Goal: Find specific page/section: Find specific page/section

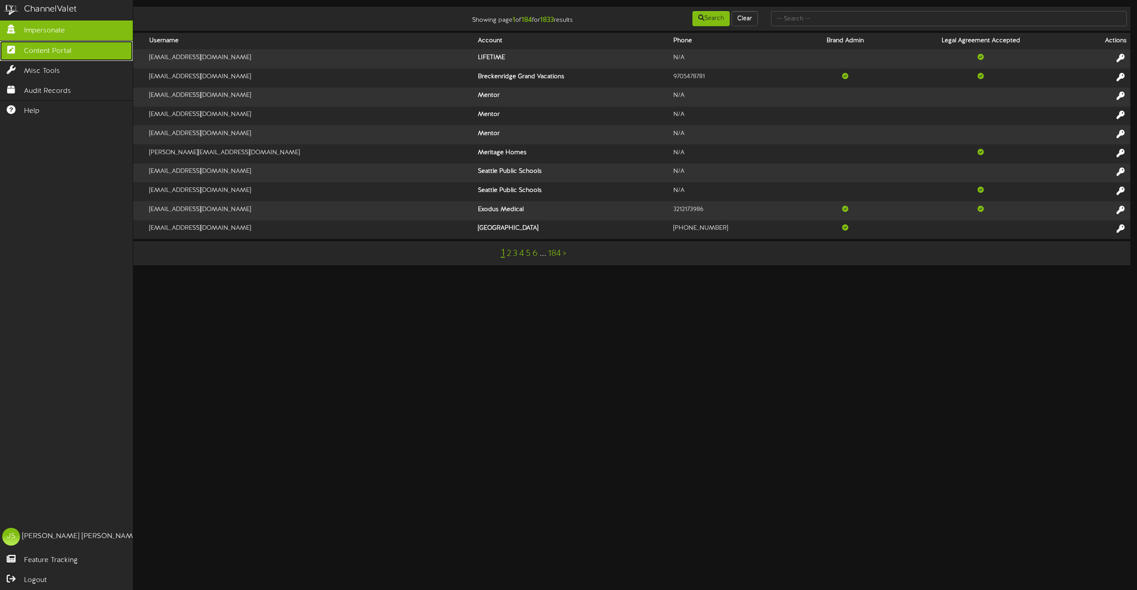
click at [5, 49] on icon at bounding box center [11, 48] width 22 height 7
